Goal: Information Seeking & Learning: Learn about a topic

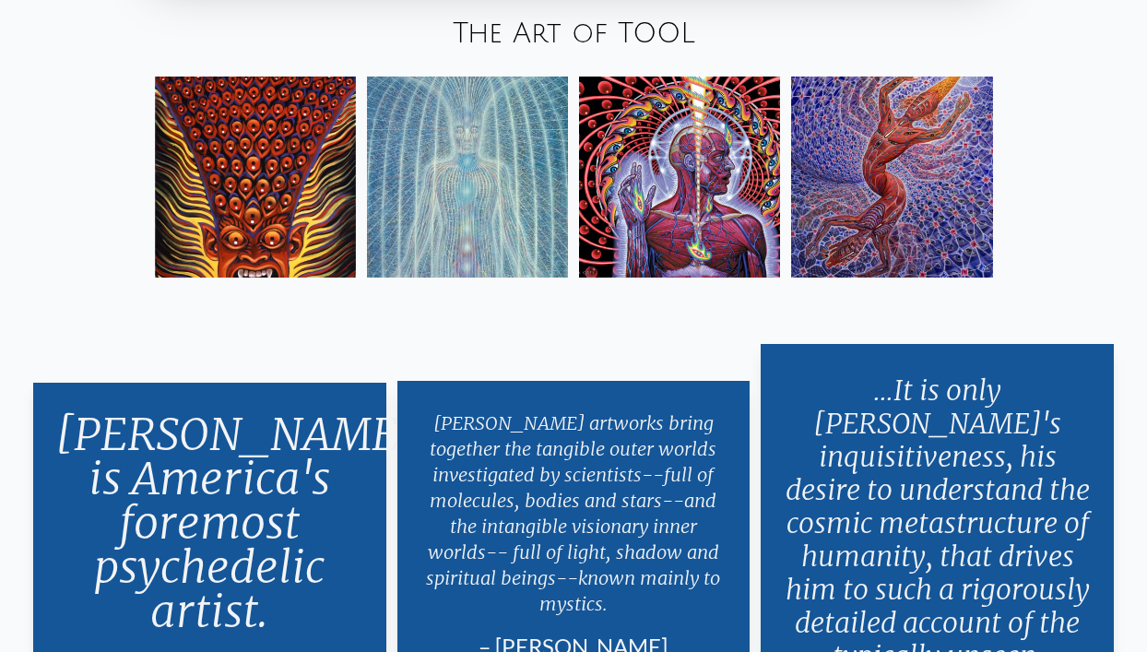
scroll to position [3060, 0]
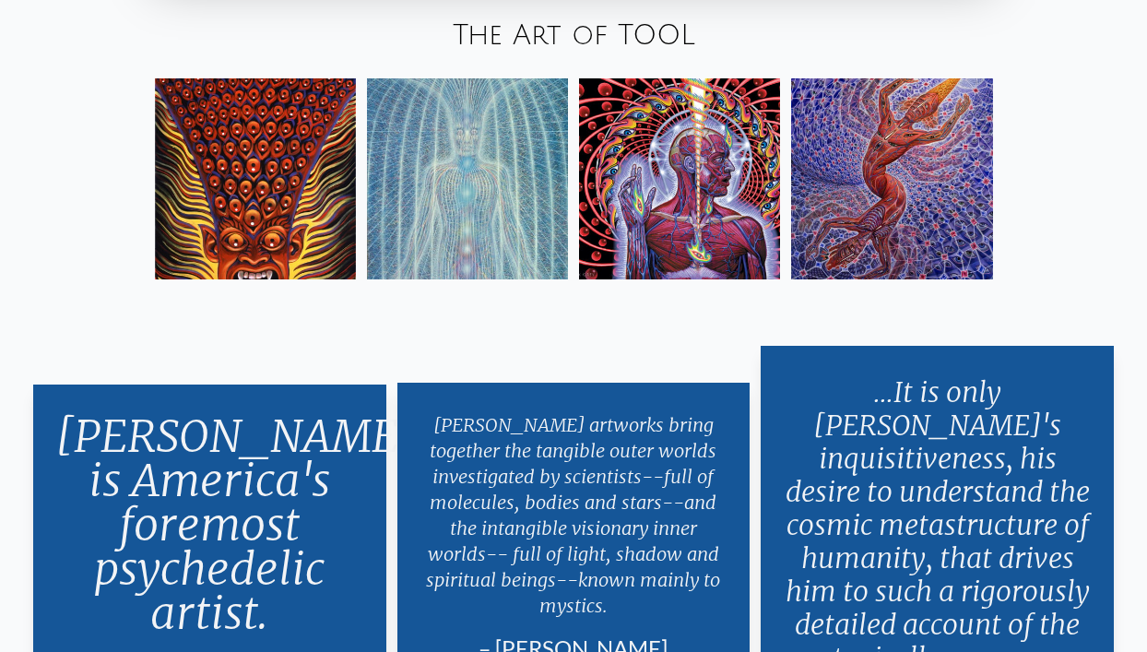
click at [864, 216] on img at bounding box center [891, 178] width 201 height 201
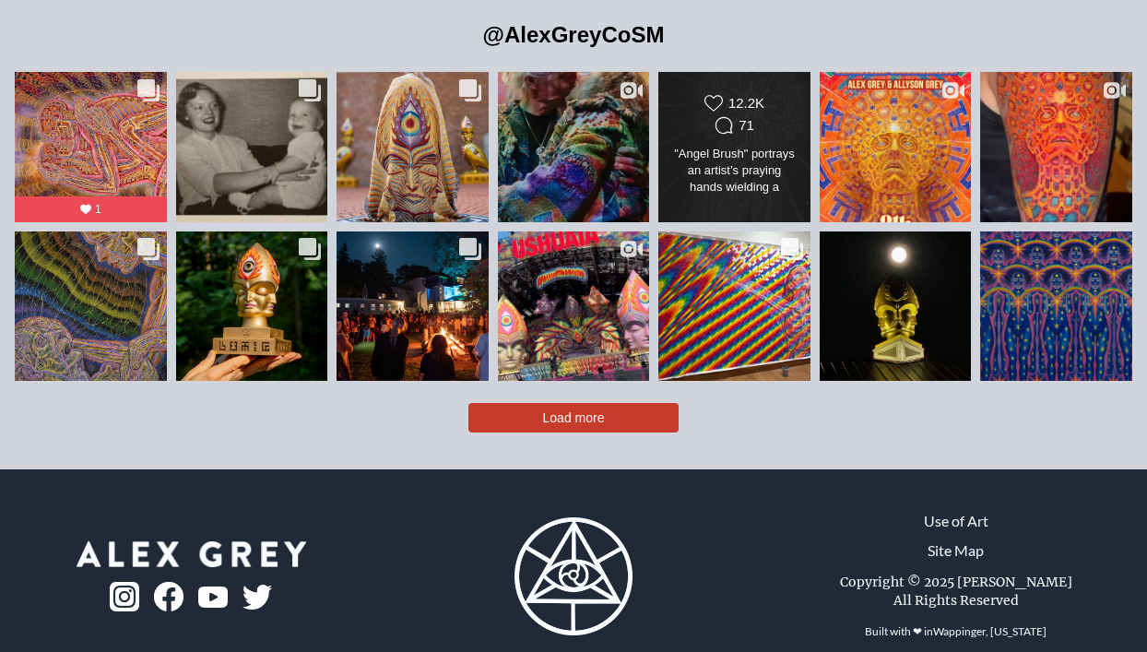
scroll to position [3883, 0]
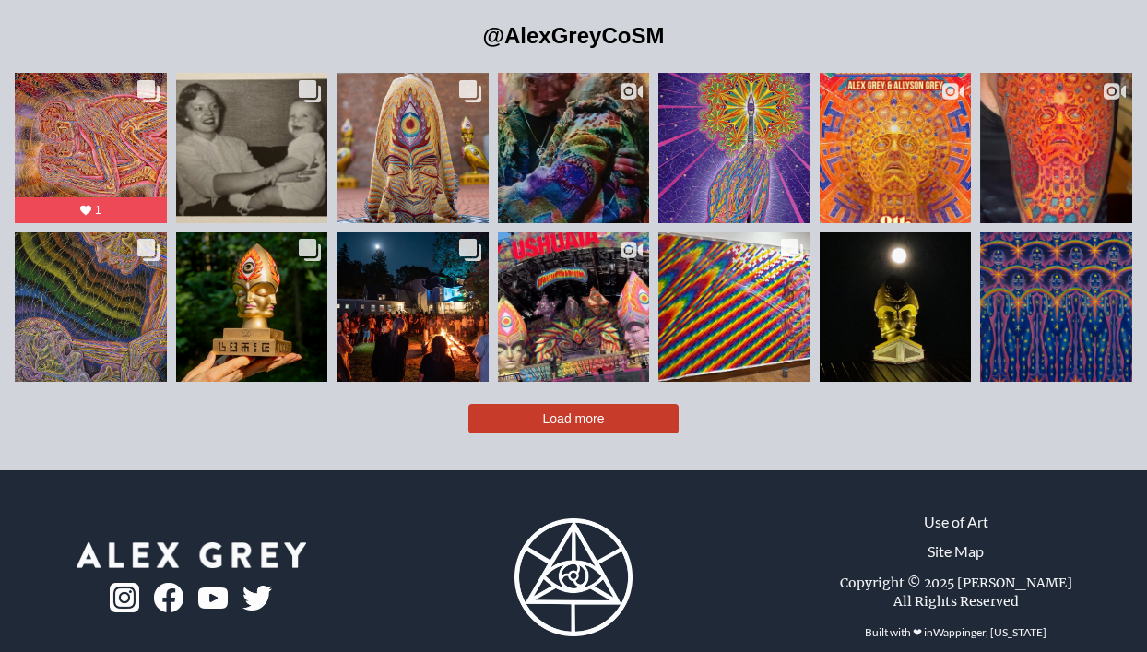
click at [569, 411] on span "Load more" at bounding box center [574, 418] width 62 height 15
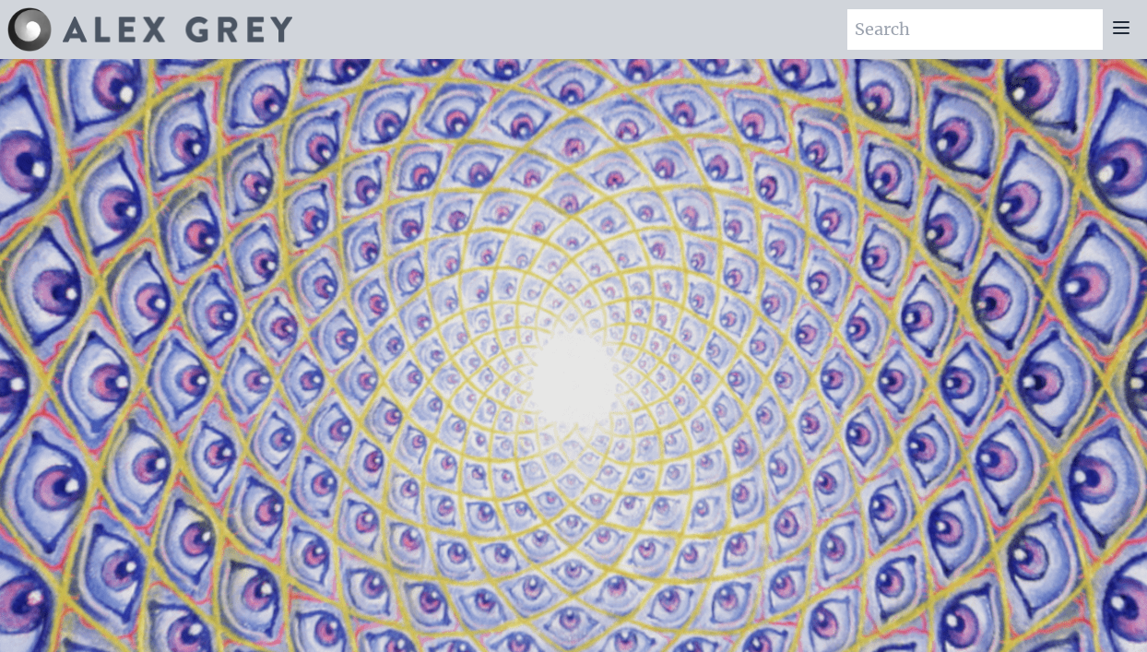
scroll to position [0, 0]
click at [848, 29] on input "search" at bounding box center [975, 29] width 255 height 41
click at [1120, 26] on icon at bounding box center [1121, 28] width 22 height 22
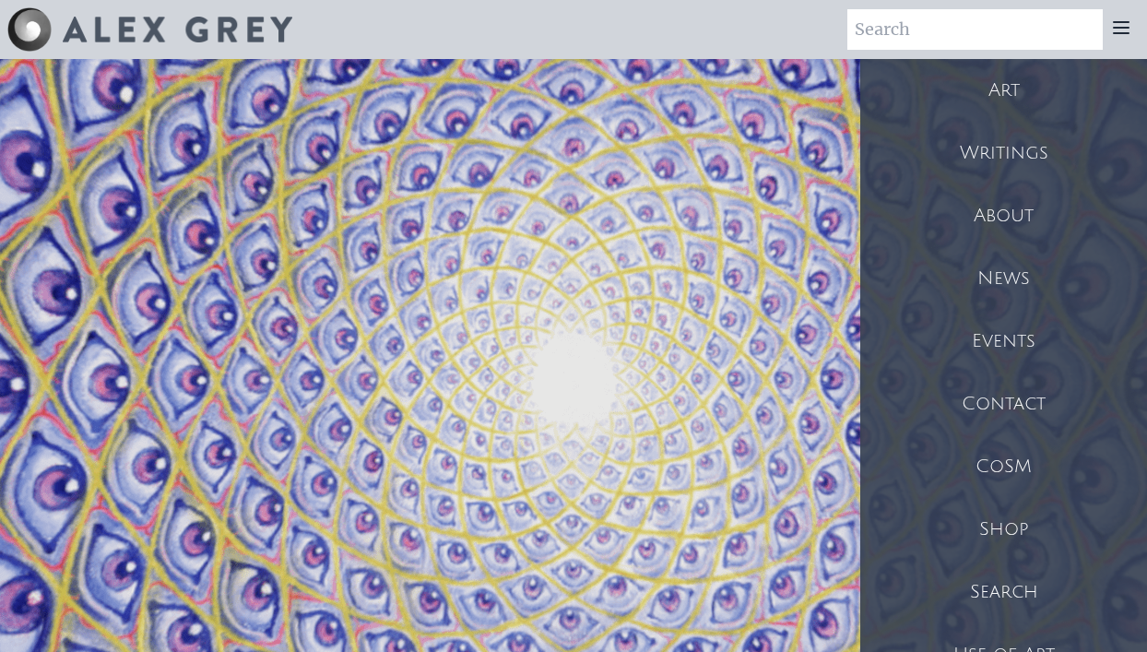
click at [1027, 91] on div "Art" at bounding box center [1004, 90] width 287 height 63
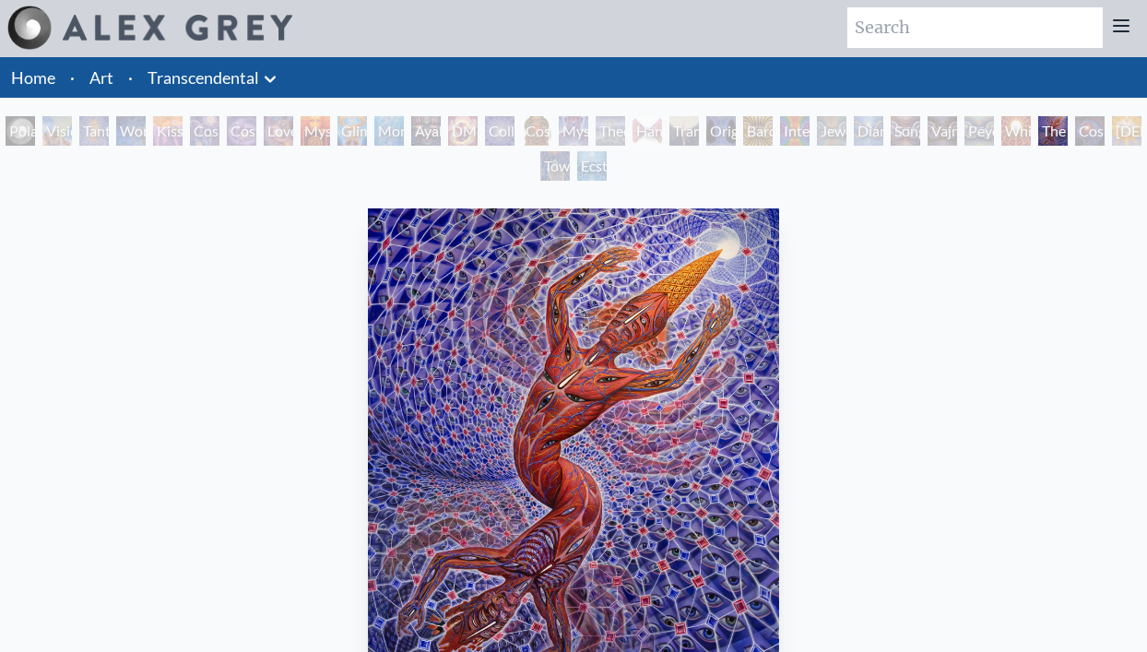
scroll to position [1, 0]
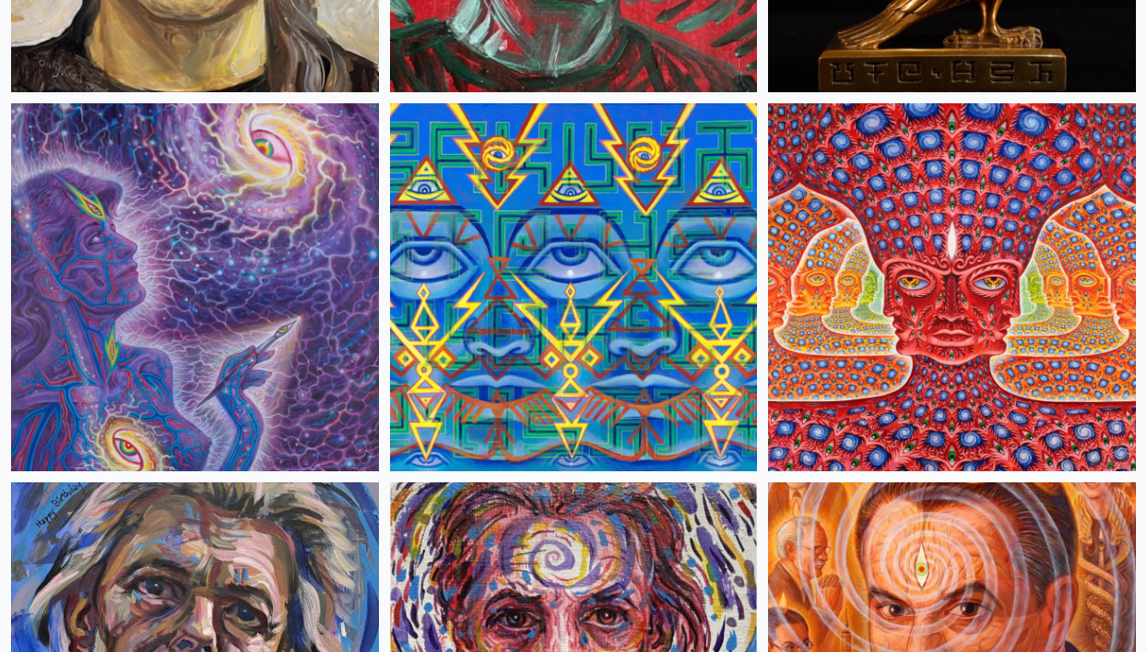
scroll to position [8014, 0]
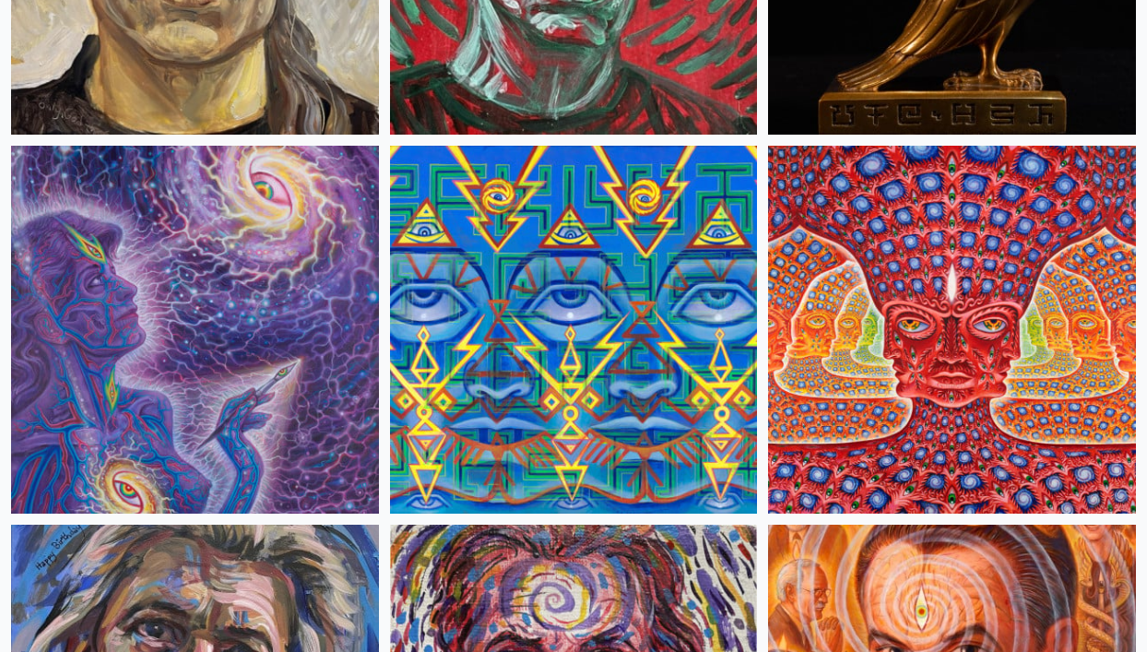
click at [792, 344] on img at bounding box center [952, 330] width 368 height 368
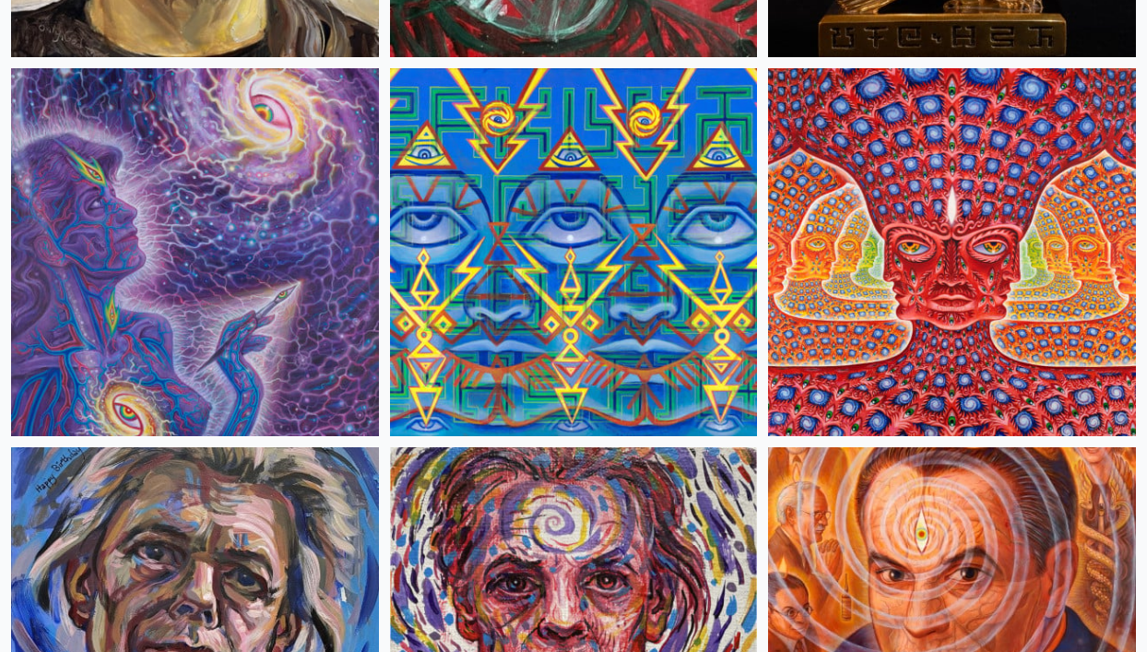
scroll to position [8091, 0]
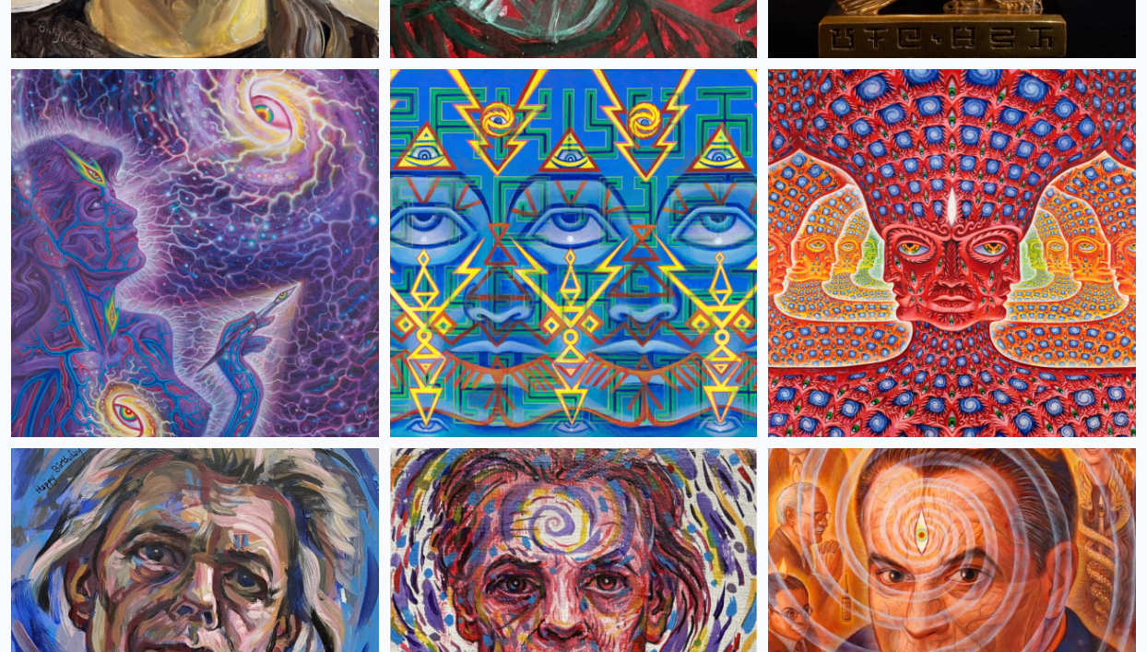
click at [670, 356] on img at bounding box center [574, 253] width 368 height 368
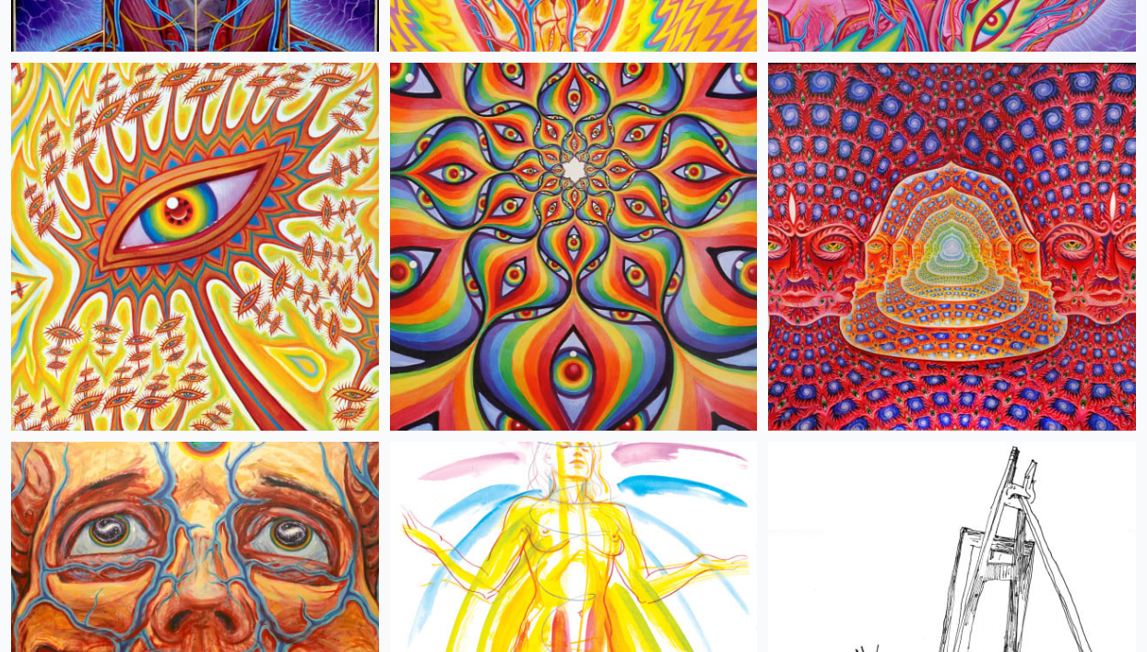
scroll to position [14162, 0]
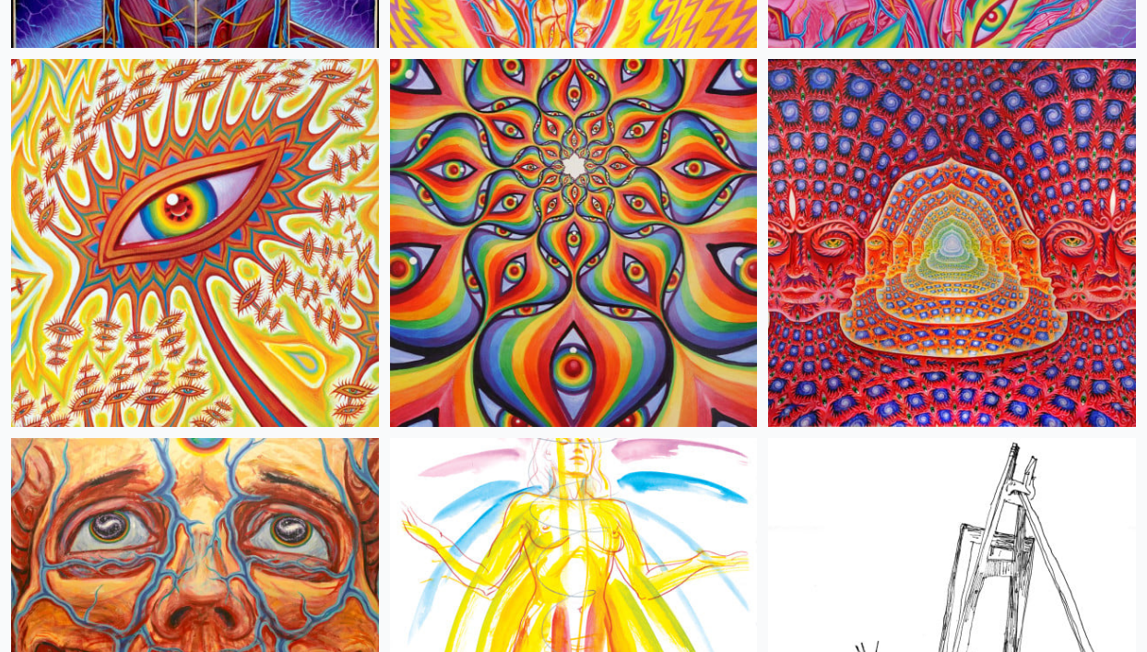
click at [883, 357] on img at bounding box center [952, 243] width 368 height 368
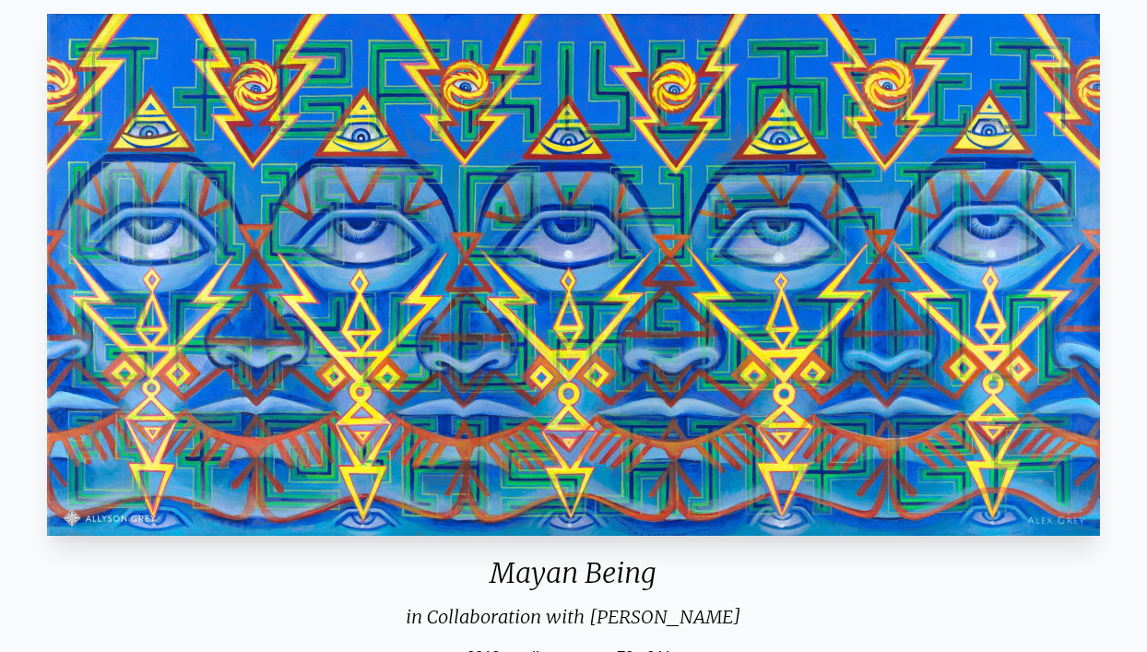
scroll to position [301, 0]
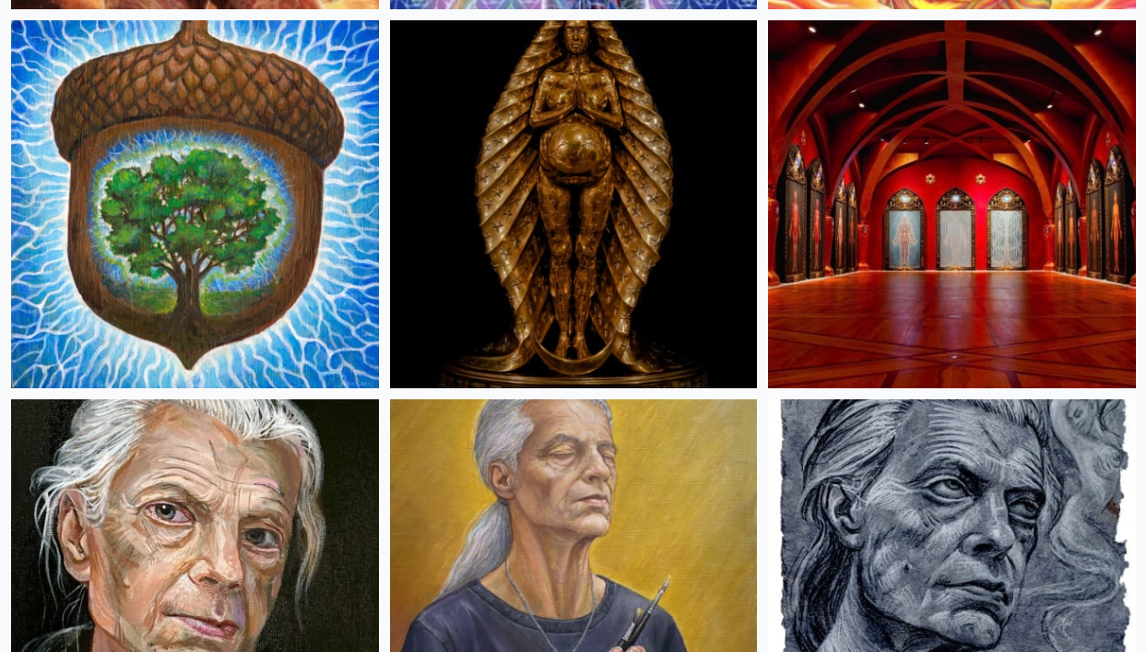
scroll to position [1372, 0]
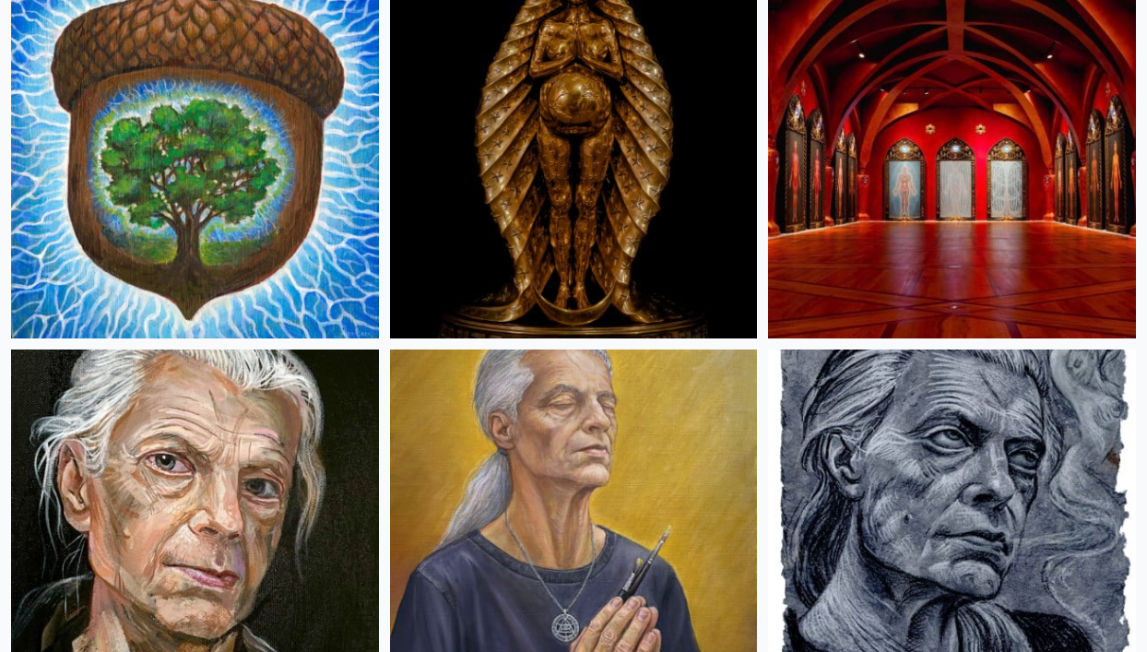
click at [1015, 270] on img at bounding box center [952, 154] width 368 height 368
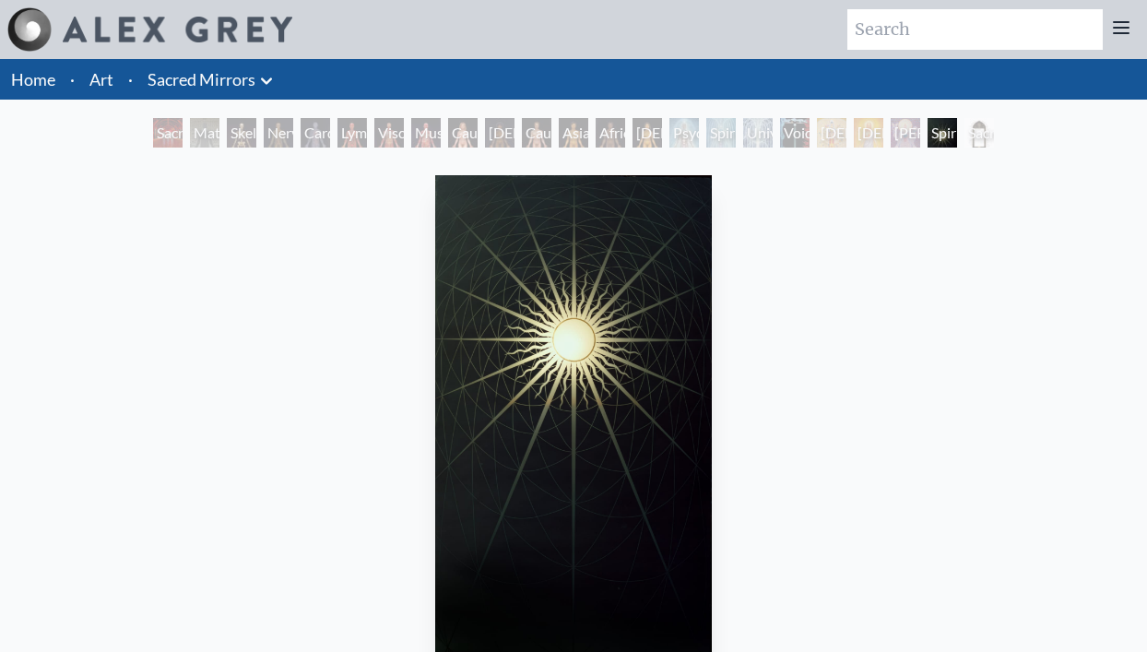
click at [172, 135] on div "Sacred Mirrors Room, [GEOGRAPHIC_DATA]" at bounding box center [168, 133] width 30 height 30
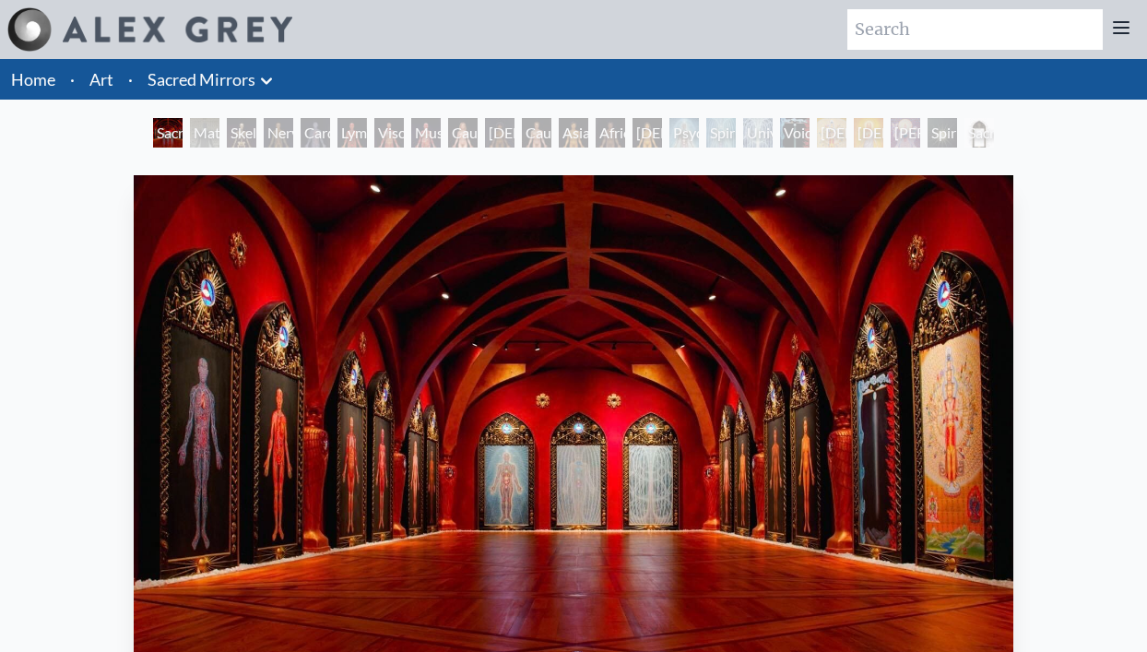
click at [829, 140] on div "[DEMOGRAPHIC_DATA]" at bounding box center [832, 133] width 30 height 30
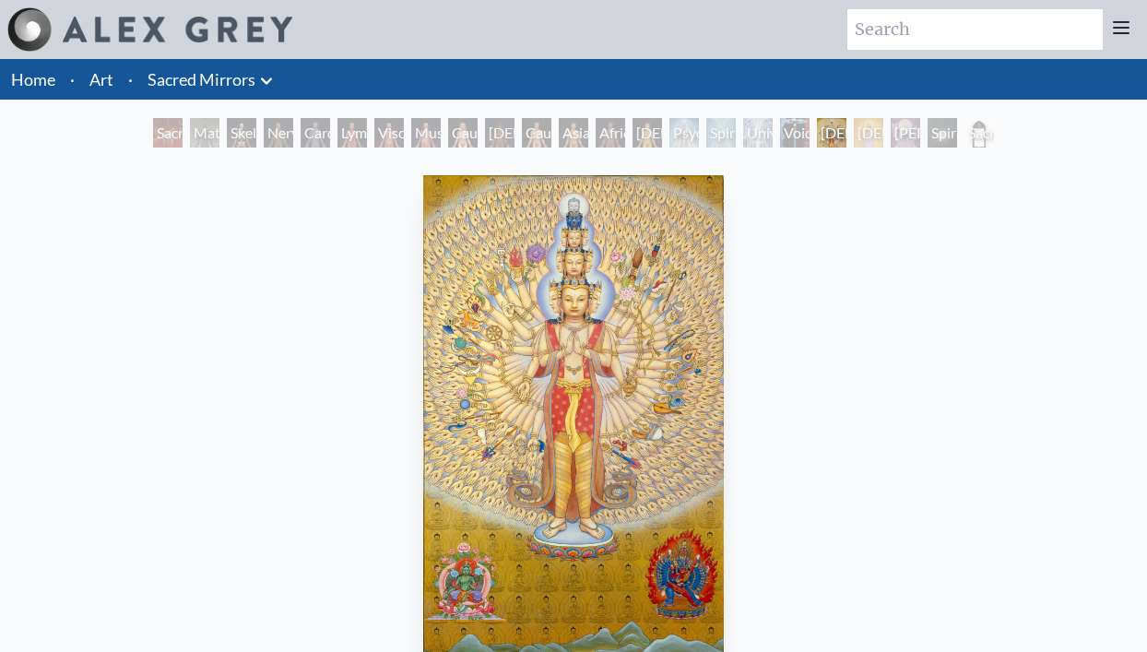
click at [920, 119] on div "[PERSON_NAME]" at bounding box center [906, 133] width 30 height 30
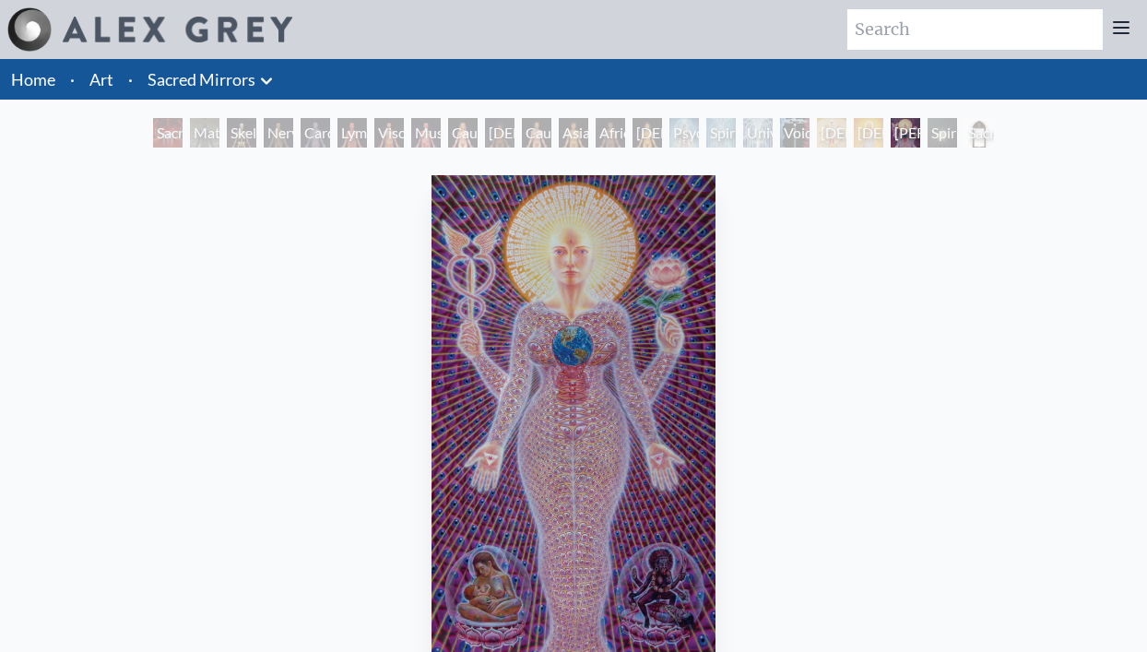
click at [946, 130] on div "Spiritual World" at bounding box center [943, 133] width 30 height 30
